Goal: Task Accomplishment & Management: Manage account settings

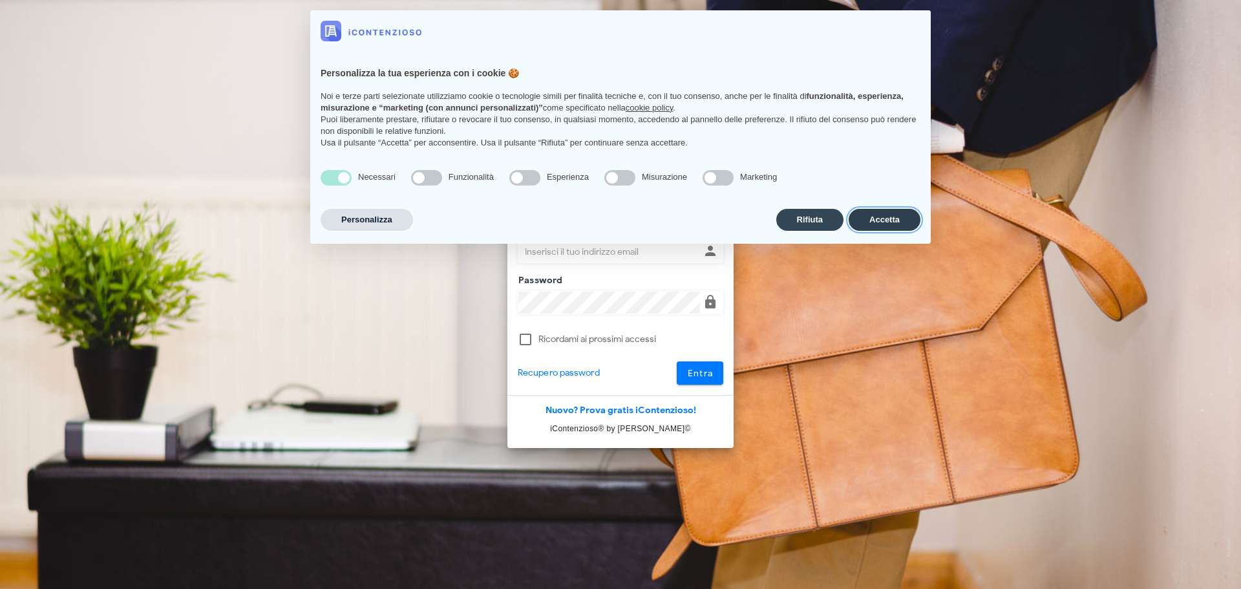
click at [886, 216] on button "Accetta" at bounding box center [885, 220] width 72 height 22
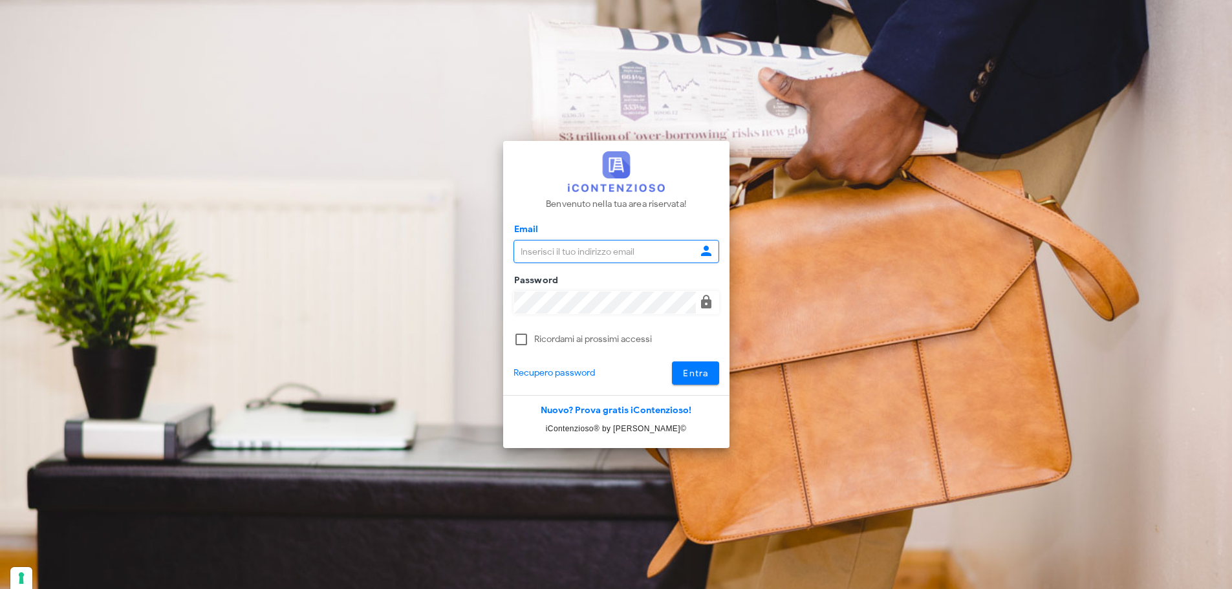
click at [599, 253] on input "Email" at bounding box center [605, 252] width 182 height 22
click at [0, 588] on com-1password-button at bounding box center [0, 589] width 0 height 0
click at [630, 252] on input "Email" at bounding box center [605, 252] width 182 height 22
type input "segreteria@studiotudini.it"
click at [647, 250] on input "segreteria@studiotudini.it" at bounding box center [605, 252] width 182 height 22
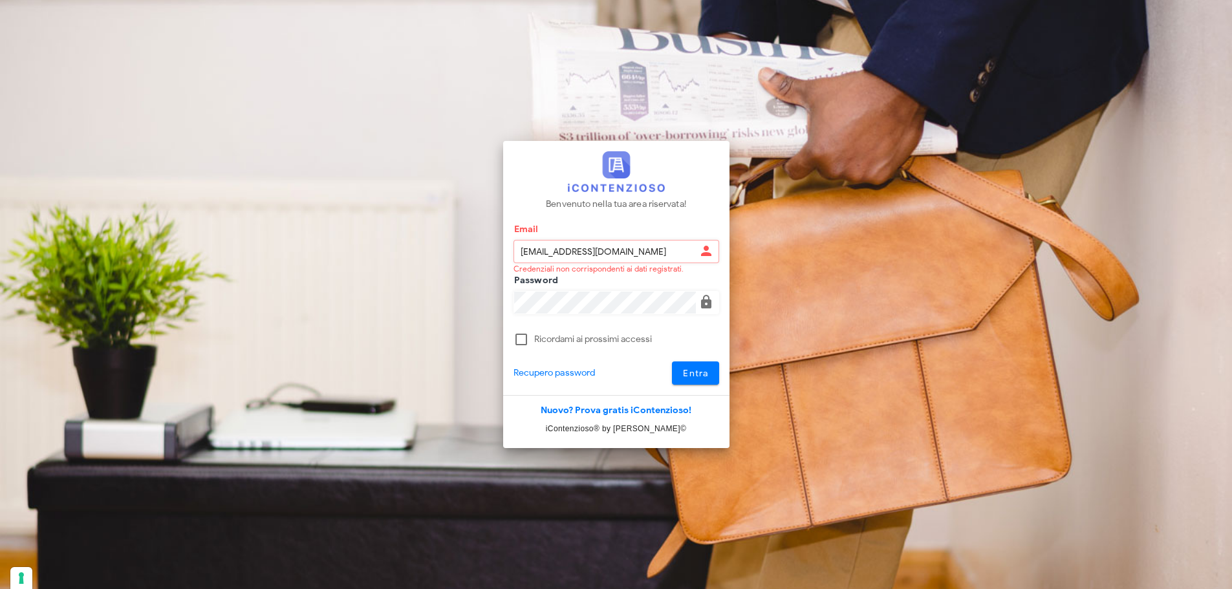
click at [0, 588] on com-1password-button at bounding box center [0, 589] width 0 height 0
click at [645, 257] on input "segreteria@studiotudini.it" at bounding box center [605, 252] width 182 height 22
type input "roberto@studiotudini.it"
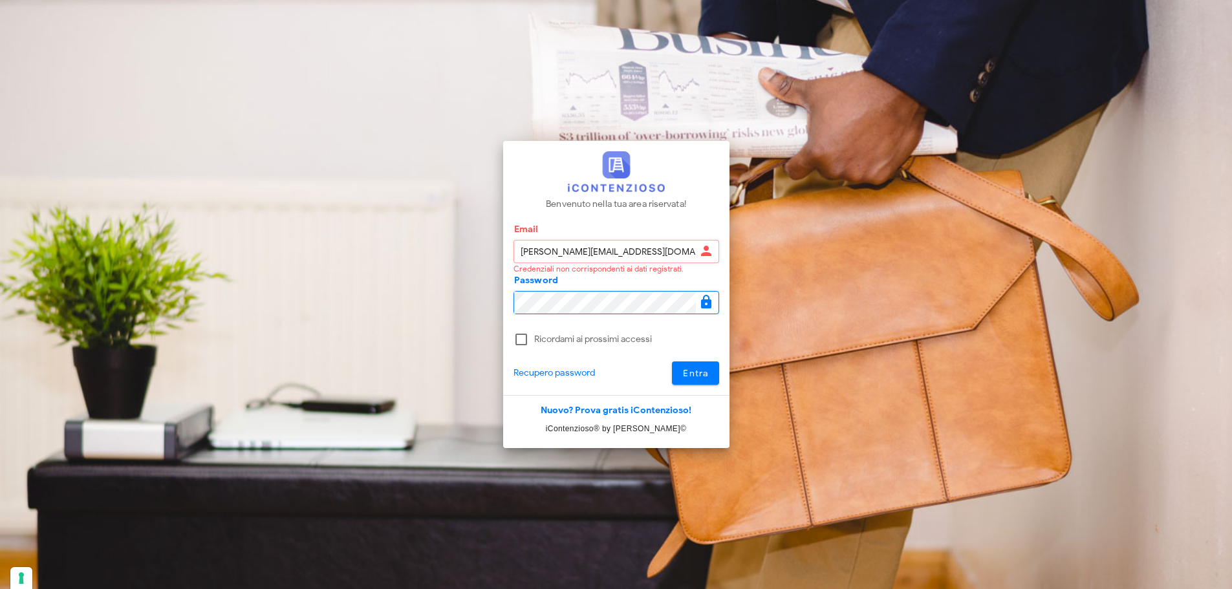
click at [610, 279] on div "Email roberto@studiotudini.it Credenziali non corrispondenti ai dati registrati." at bounding box center [616, 260] width 206 height 41
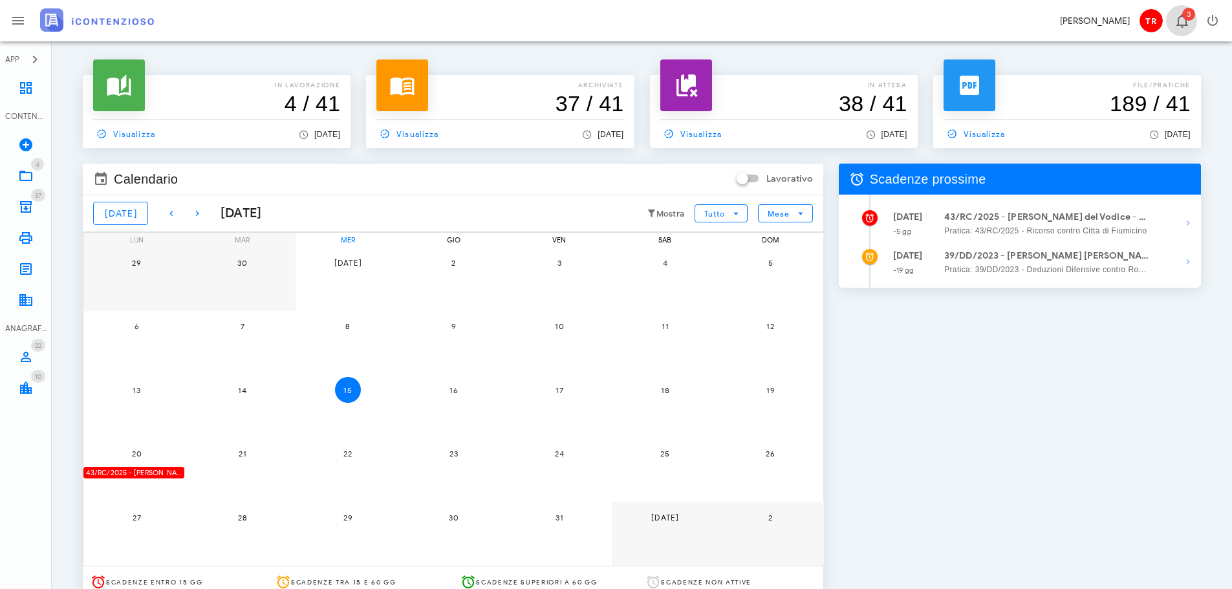
click at [1179, 23] on icon "button" at bounding box center [1182, 21] width 16 height 16
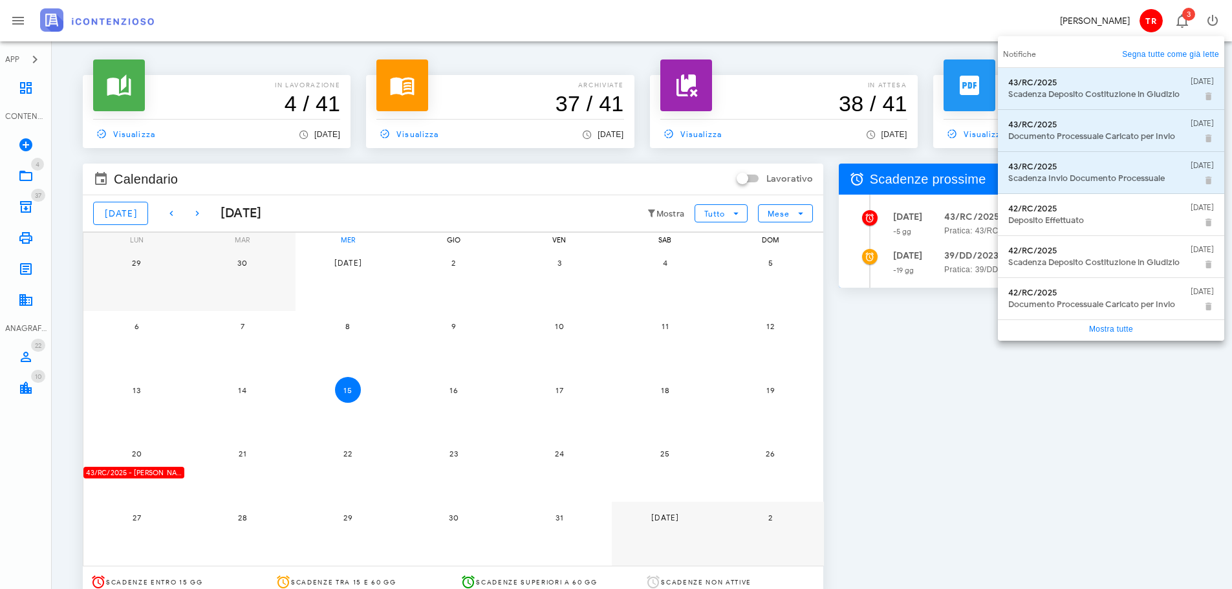
click at [1186, 58] on link "Segna tutte come già lette" at bounding box center [1170, 54] width 97 height 13
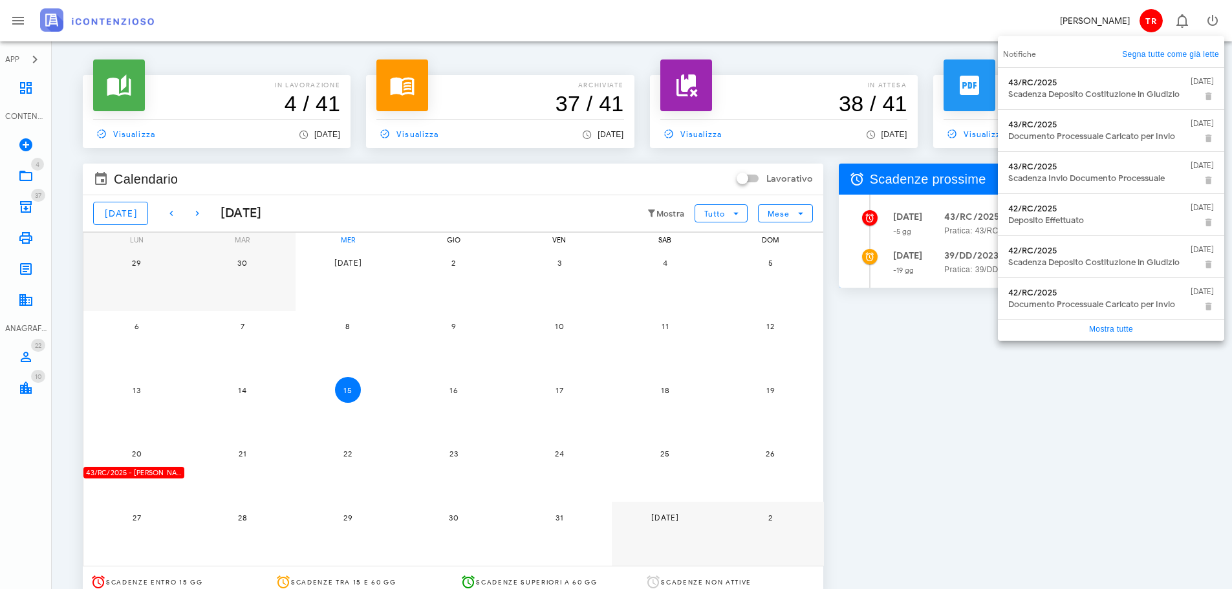
click at [1016, 423] on div "Scadenze prossime [DATE] -5 gg 43/RC/2025 - [PERSON_NAME] del Vodice - Deposita…" at bounding box center [1020, 380] width 378 height 449
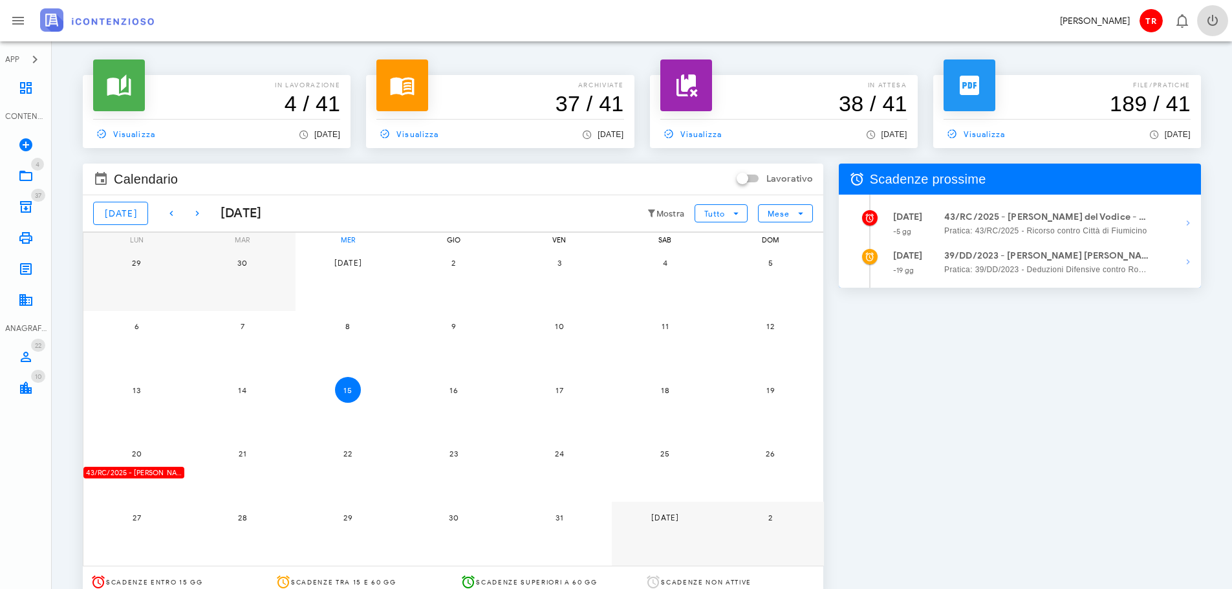
click at [1206, 21] on icon "button" at bounding box center [1212, 21] width 16 height 16
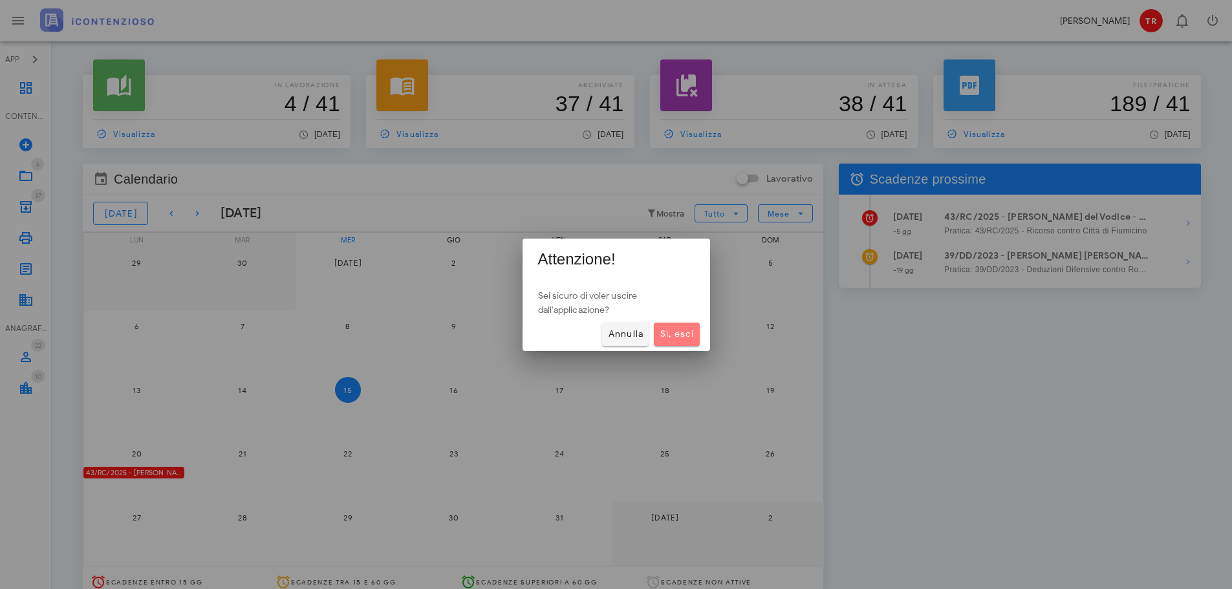
click at [678, 332] on span "Sì, esci" at bounding box center [676, 333] width 35 height 11
